Goal: Transaction & Acquisition: Purchase product/service

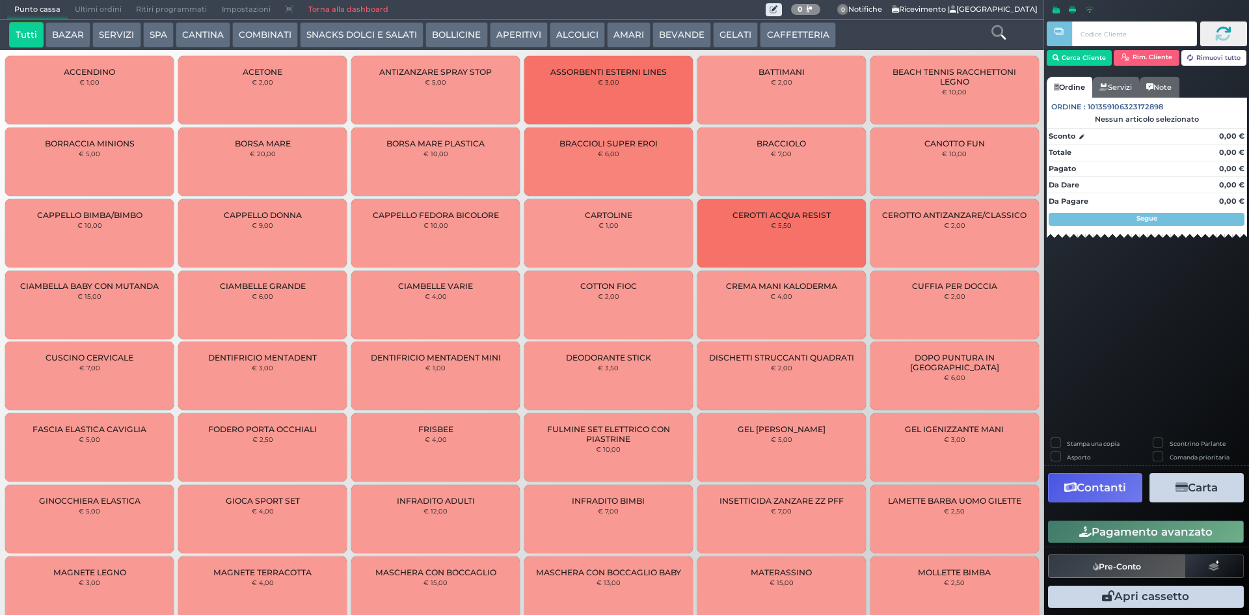
drag, startPoint x: 388, startPoint y: 33, endPoint x: 417, endPoint y: 44, distance: 31.5
click at [386, 31] on button "SNACKS DOLCI E SALATI" at bounding box center [362, 35] width 124 height 26
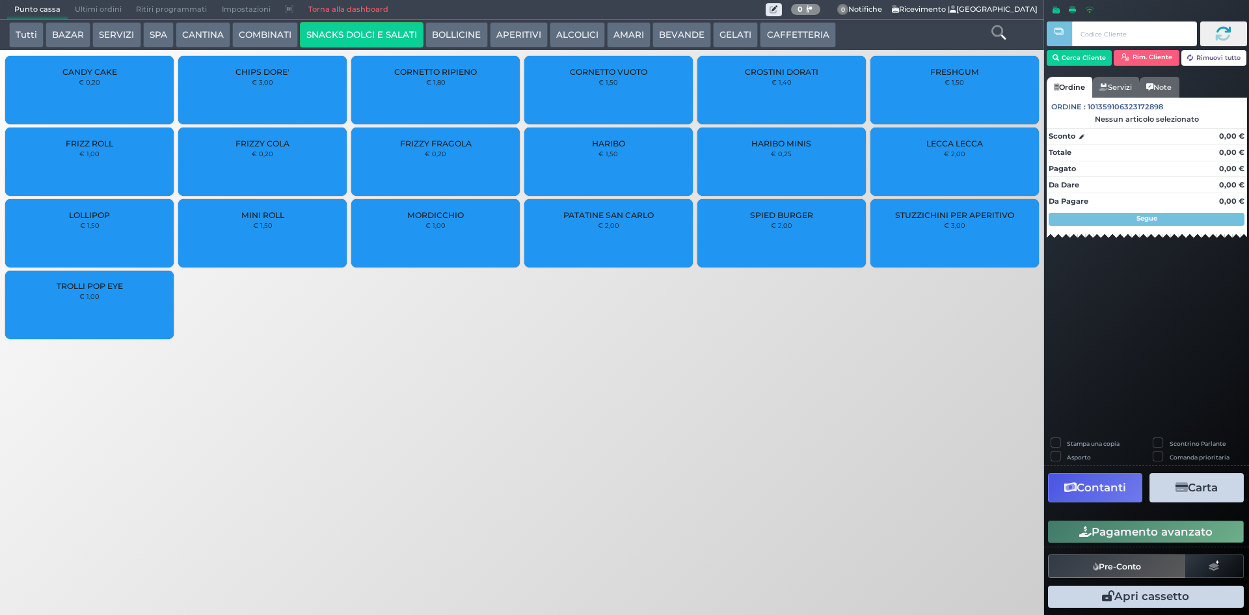
click at [648, 230] on div "PATATINE SAN CARLO € 2,00" at bounding box center [608, 233] width 168 height 68
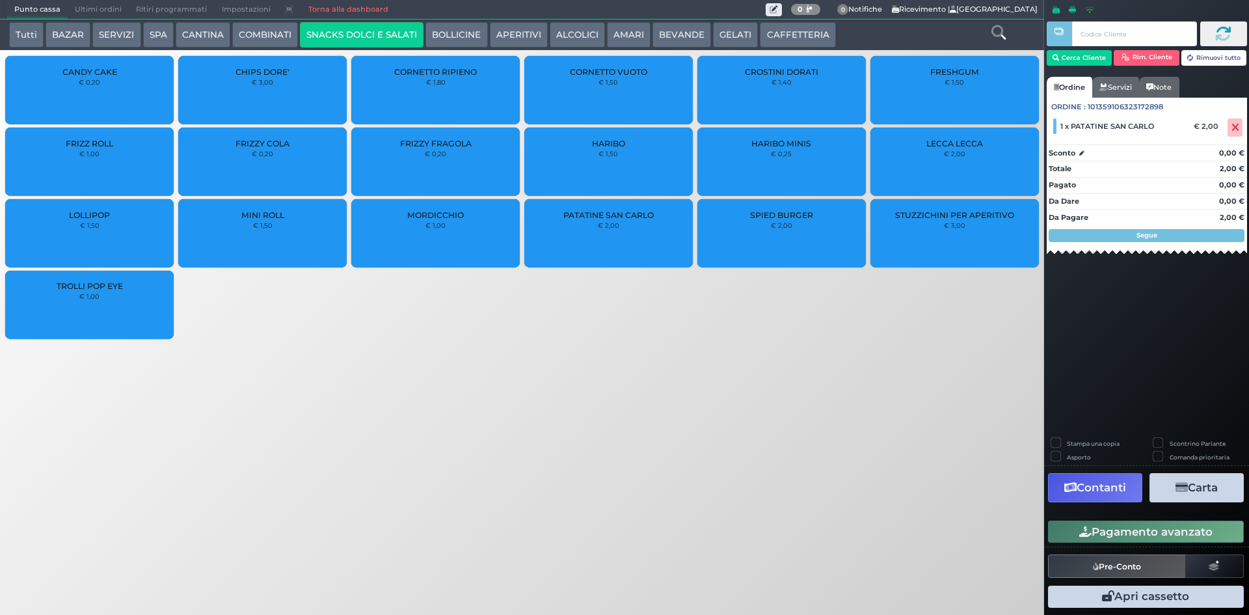
click at [1103, 538] on button "Pagamento avanzato" at bounding box center [1146, 531] width 196 height 22
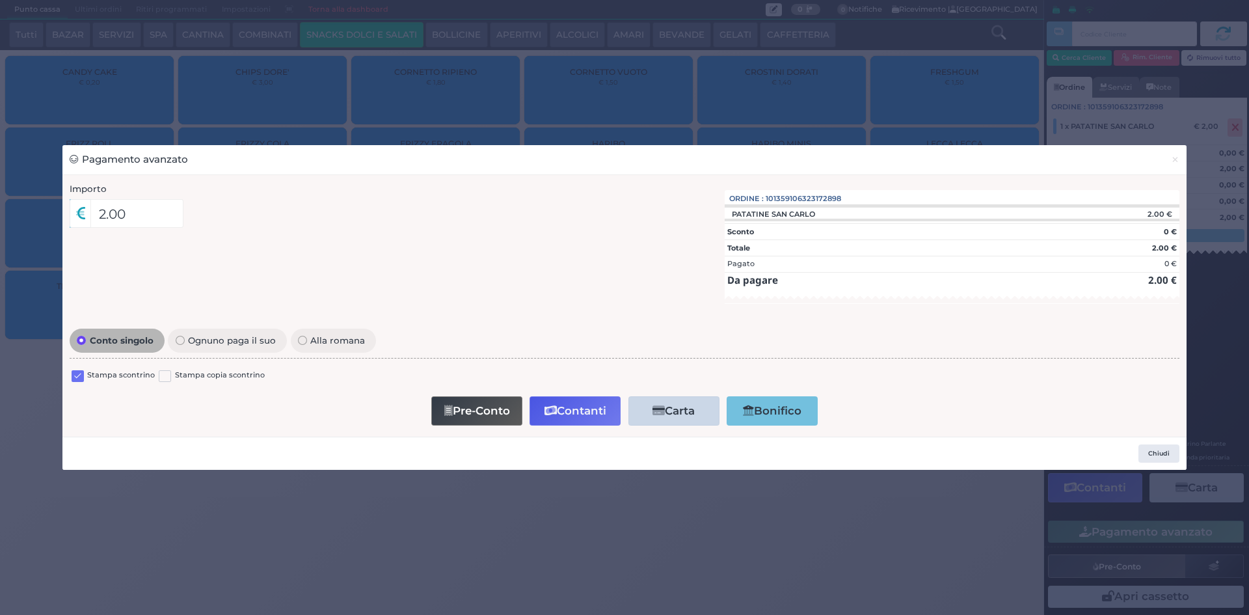
click at [126, 375] on label "Stampa scontrino" at bounding box center [121, 376] width 68 height 12
click at [80, 380] on label at bounding box center [78, 376] width 12 height 12
click at [0, 0] on input "checkbox" at bounding box center [0, 0] width 0 height 0
click at [574, 405] on button "Contanti" at bounding box center [575, 410] width 91 height 29
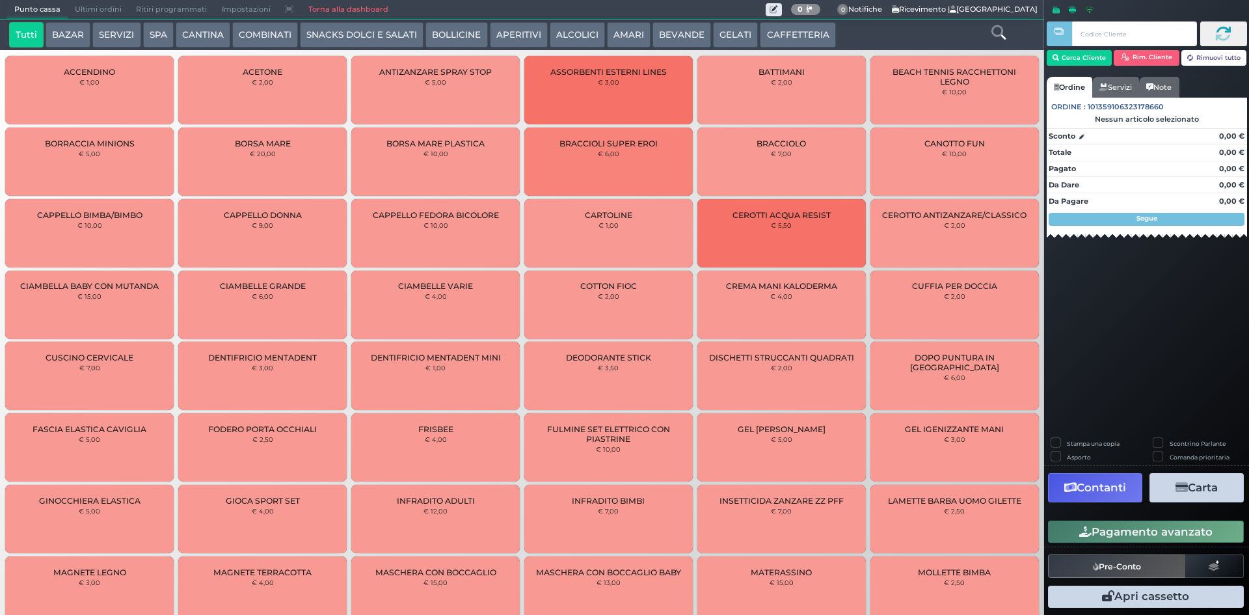
click at [86, 3] on span "Ultimi ordini" at bounding box center [98, 10] width 61 height 18
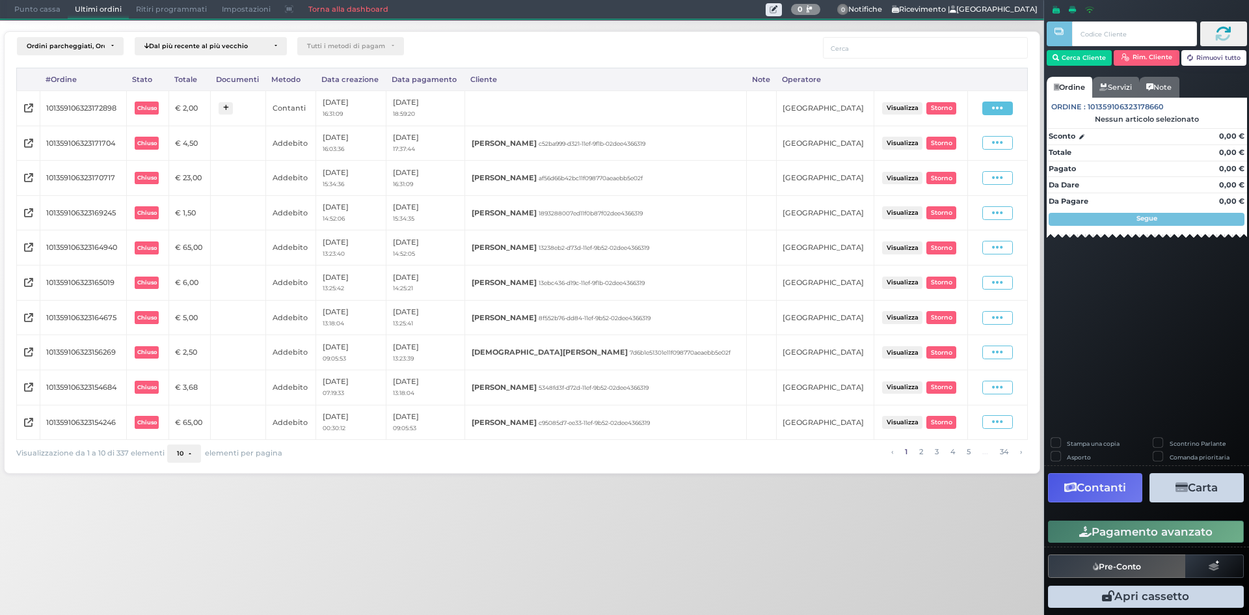
click at [1004, 105] on span at bounding box center [997, 108] width 31 height 14
click at [974, 139] on span "Ristampa Pre-Conto" at bounding box center [969, 146] width 53 height 22
